Goal: Book appointment/travel/reservation

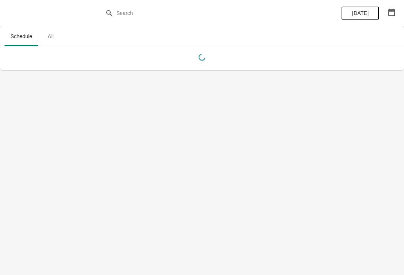
click at [394, 16] on icon "button" at bounding box center [391, 12] width 7 height 7
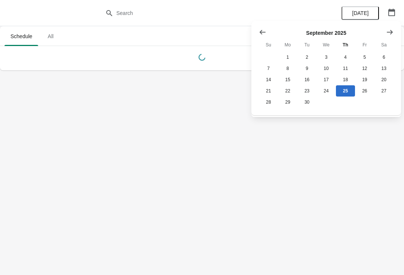
click at [384, 31] on button "Show next month, October 2025" at bounding box center [389, 31] width 13 height 13
click at [301, 92] on button "21" at bounding box center [306, 90] width 19 height 11
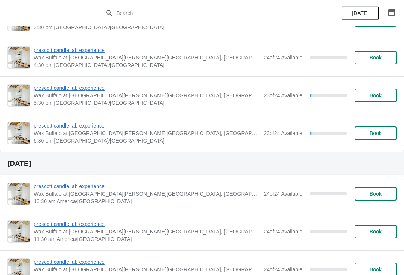
scroll to position [247, 0]
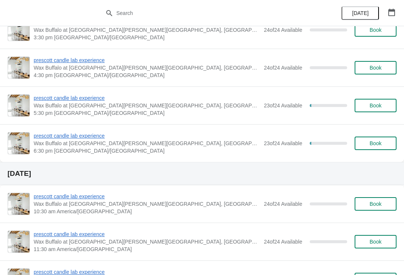
click at [95, 136] on span "prescott candle lab experience" at bounding box center [147, 135] width 226 height 7
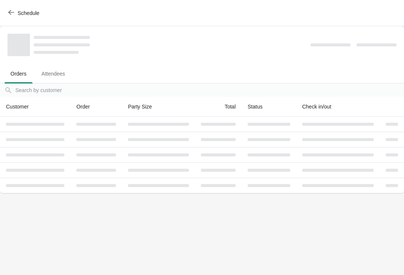
scroll to position [0, 0]
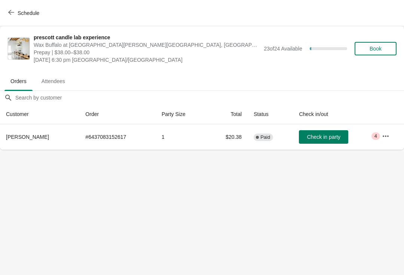
click at [391, 129] on button "button" at bounding box center [385, 135] width 13 height 13
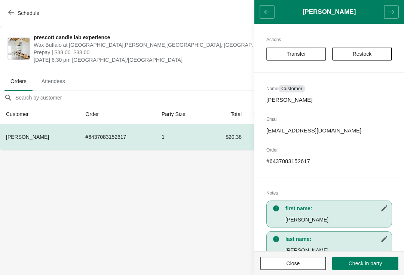
click at [289, 258] on button "Close" at bounding box center [293, 262] width 66 height 13
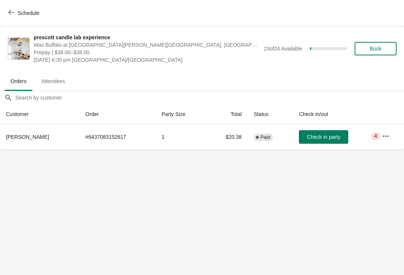
click at [6, 19] on button "Schedule" at bounding box center [24, 12] width 41 height 13
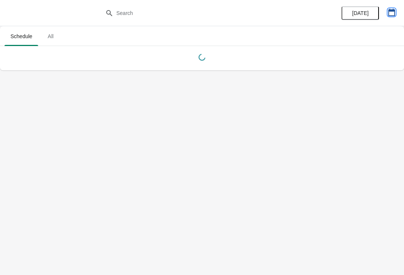
click at [392, 14] on icon "button" at bounding box center [391, 12] width 7 height 7
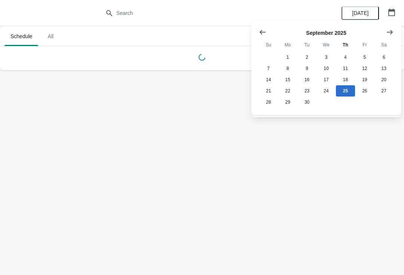
click at [388, 32] on icon "Show next month, October 2025" at bounding box center [390, 32] width 6 height 4
click at [307, 93] on button "21" at bounding box center [306, 90] width 19 height 11
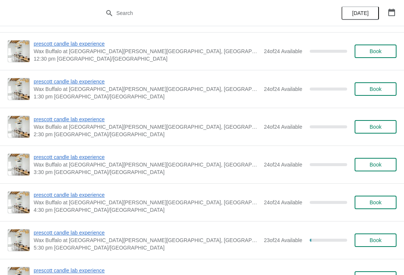
scroll to position [113, 0]
click at [96, 236] on span "prescott candle lab experience" at bounding box center [147, 231] width 226 height 7
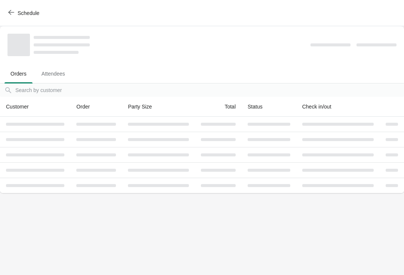
scroll to position [0, 0]
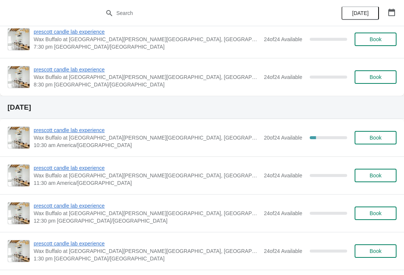
scroll to position [1309, 0]
